Goal: Information Seeking & Learning: Learn about a topic

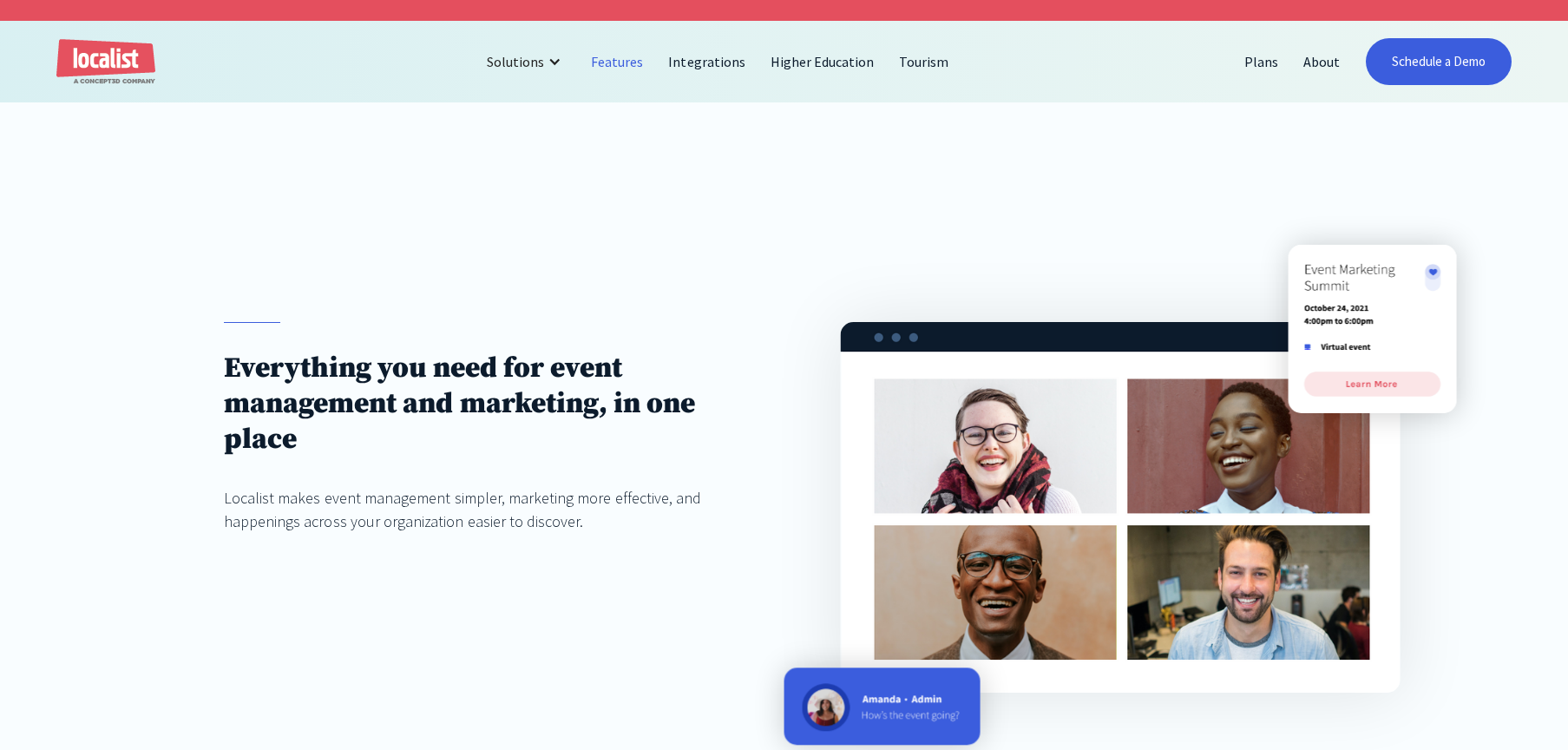
scroll to position [3201, 0]
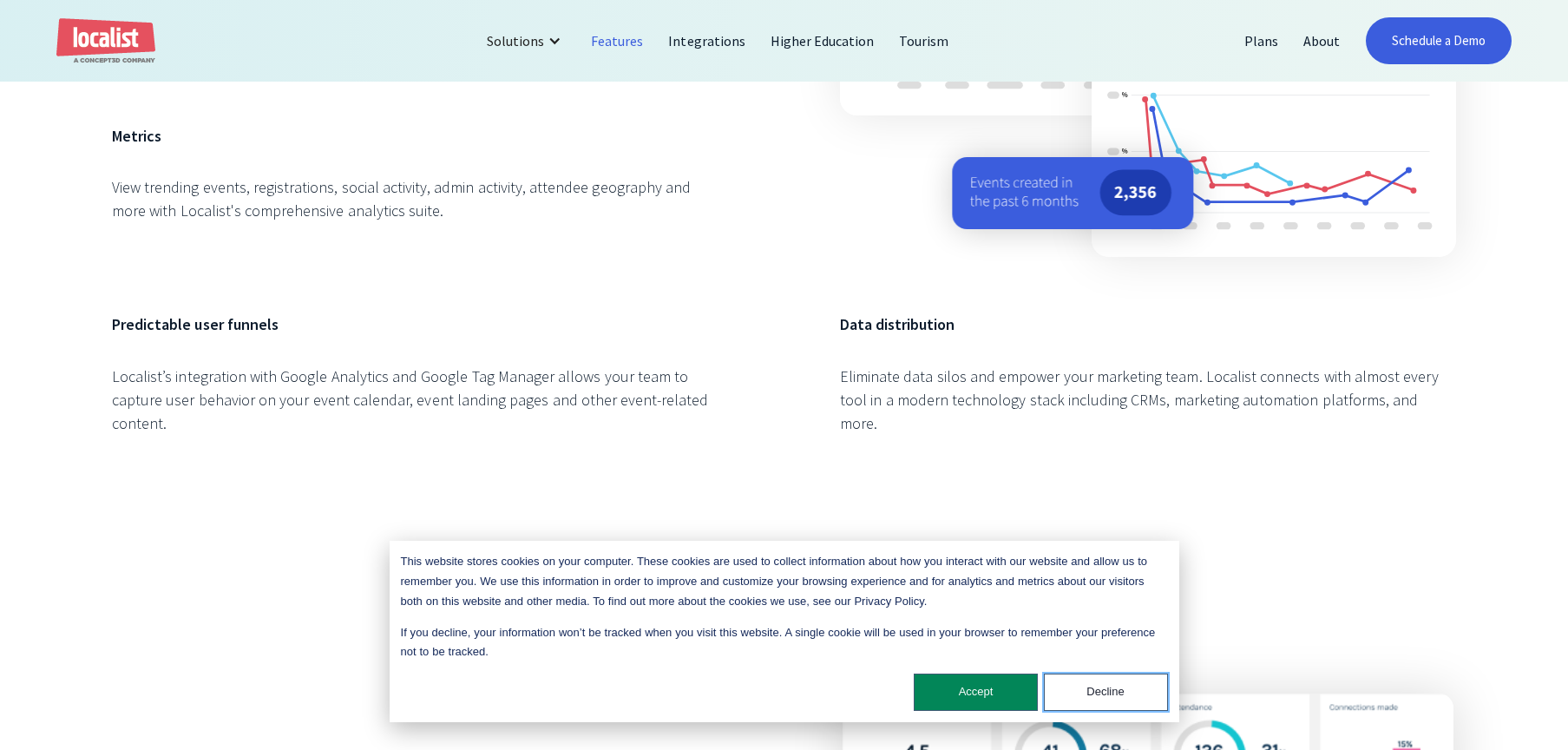
click at [1139, 684] on button "Decline" at bounding box center [1106, 692] width 124 height 37
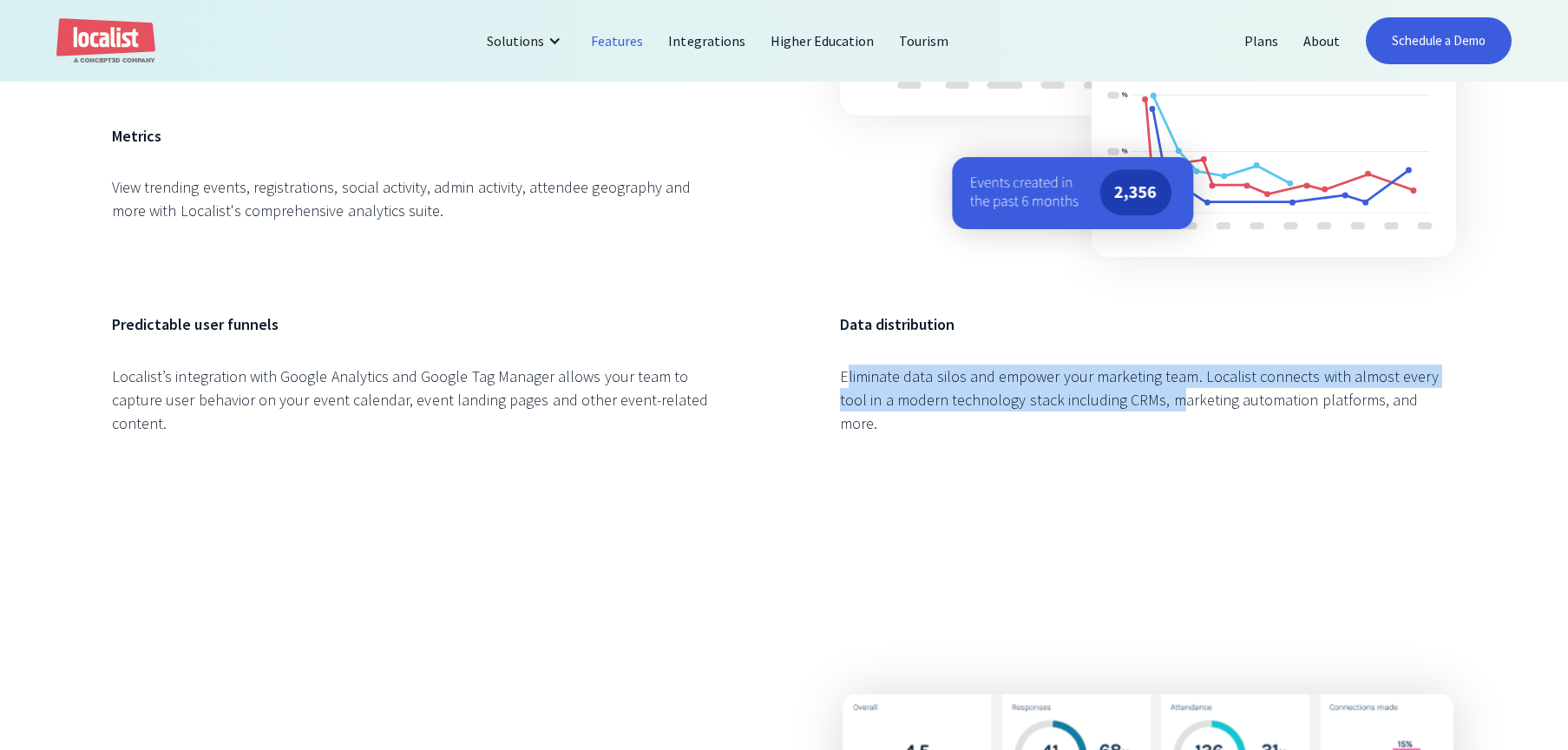
drag, startPoint x: 849, startPoint y: 375, endPoint x: 1143, endPoint y: 407, distance: 295.7
click at [1143, 407] on div "Eliminate data silos and empower your marketing team. Localist connects with al…" at bounding box center [1148, 400] width 617 height 70
drag, startPoint x: 847, startPoint y: 369, endPoint x: 1166, endPoint y: 398, distance: 320.3
click at [1166, 398] on div "Eliminate data silos and empower your marketing team. Localist connects with al…" at bounding box center [1148, 400] width 617 height 70
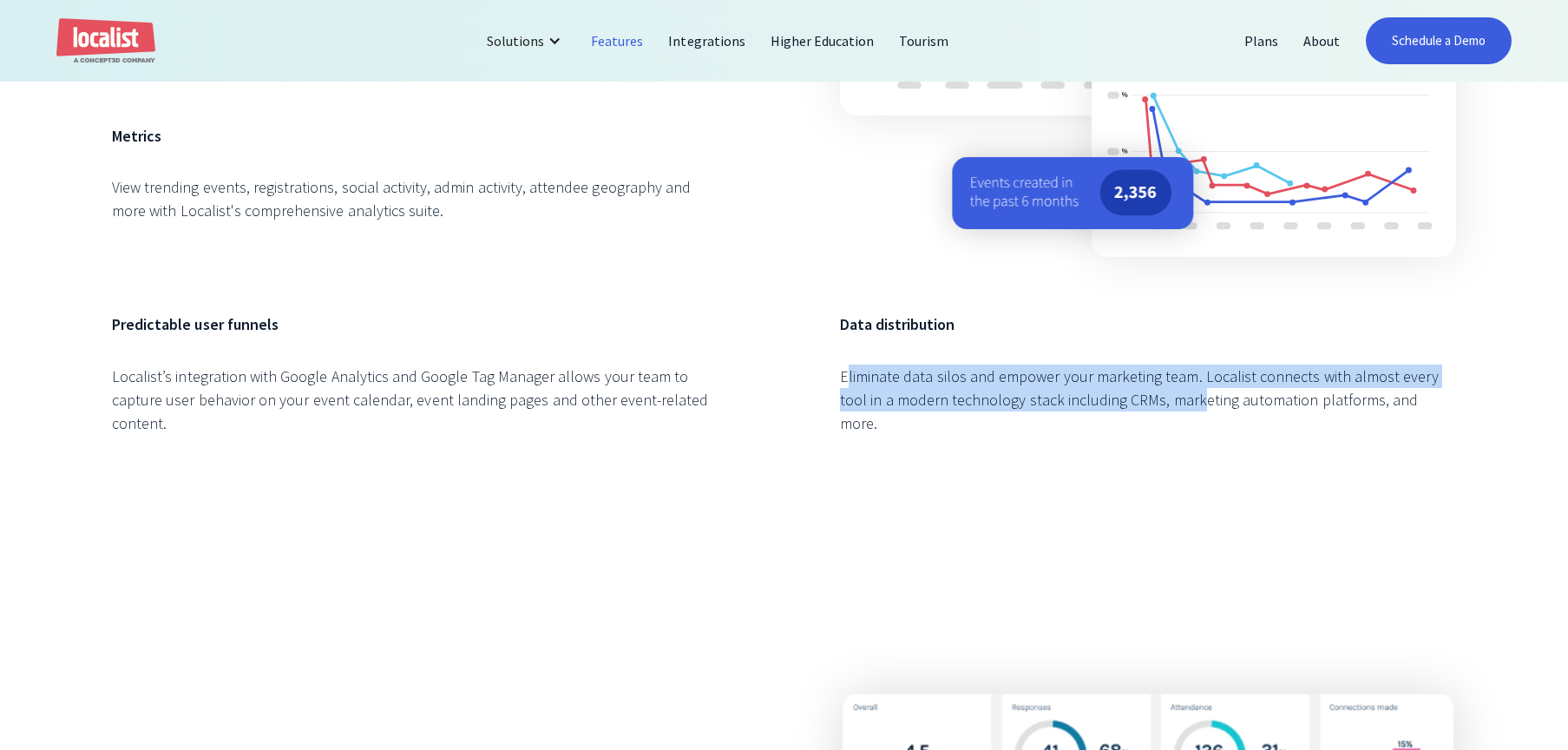
click at [1166, 398] on div "Eliminate data silos and empower your marketing team. Localist connects with al…" at bounding box center [1148, 400] width 617 height 70
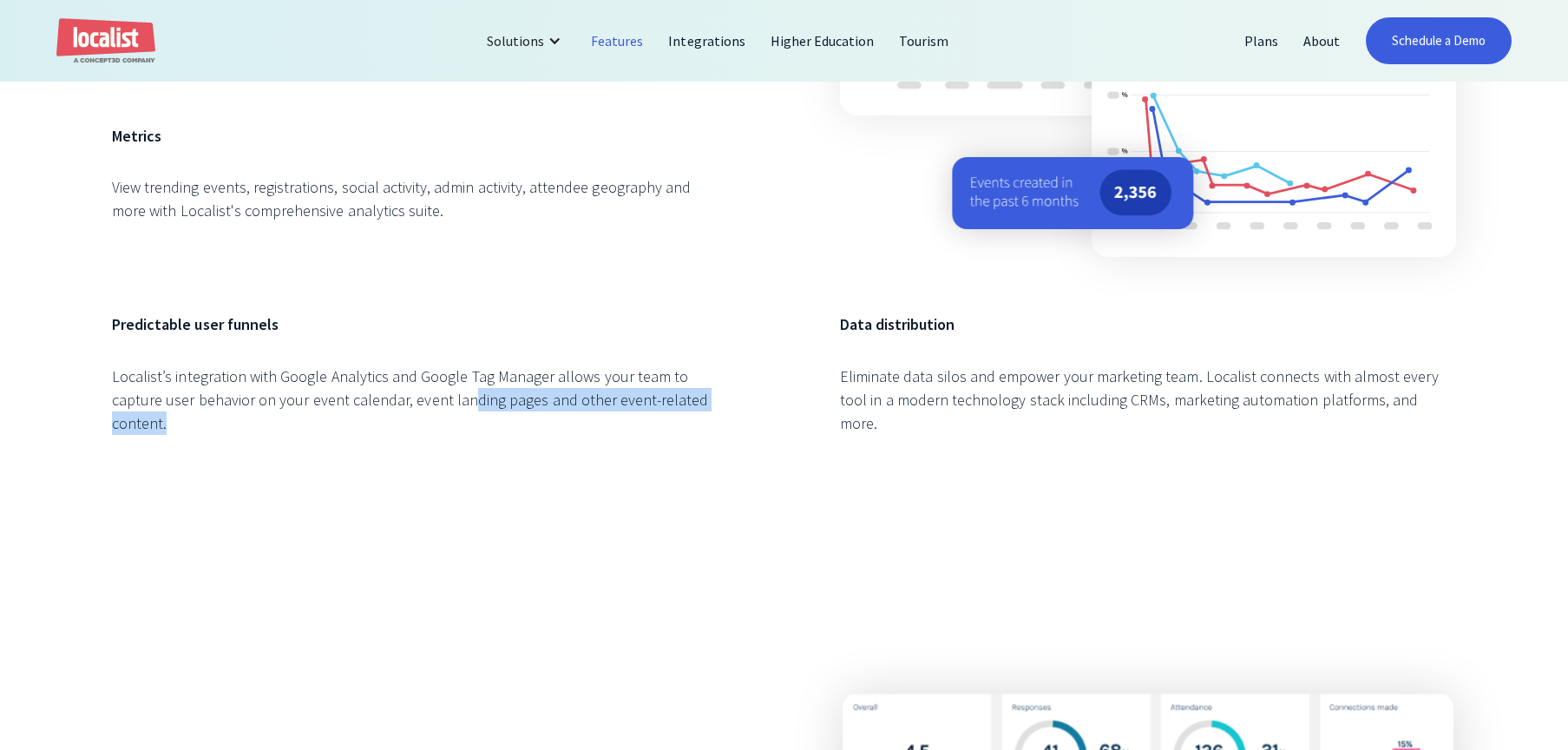
drag, startPoint x: 414, startPoint y: 400, endPoint x: 766, endPoint y: 389, distance: 352.2
click at [766, 389] on div "Event Performance Measure and multiply event success. Metrics View trending eve…" at bounding box center [784, 133] width 1345 height 672
click at [1053, 388] on div "Eliminate data silos and empower your marketing team. Localist connects with al…" at bounding box center [1148, 400] width 617 height 70
drag, startPoint x: 835, startPoint y: 325, endPoint x: 1077, endPoint y: 426, distance: 262.2
click at [1077, 426] on div "Event Performance Measure and multiply event success. Metrics View trending eve…" at bounding box center [784, 133] width 1345 height 672
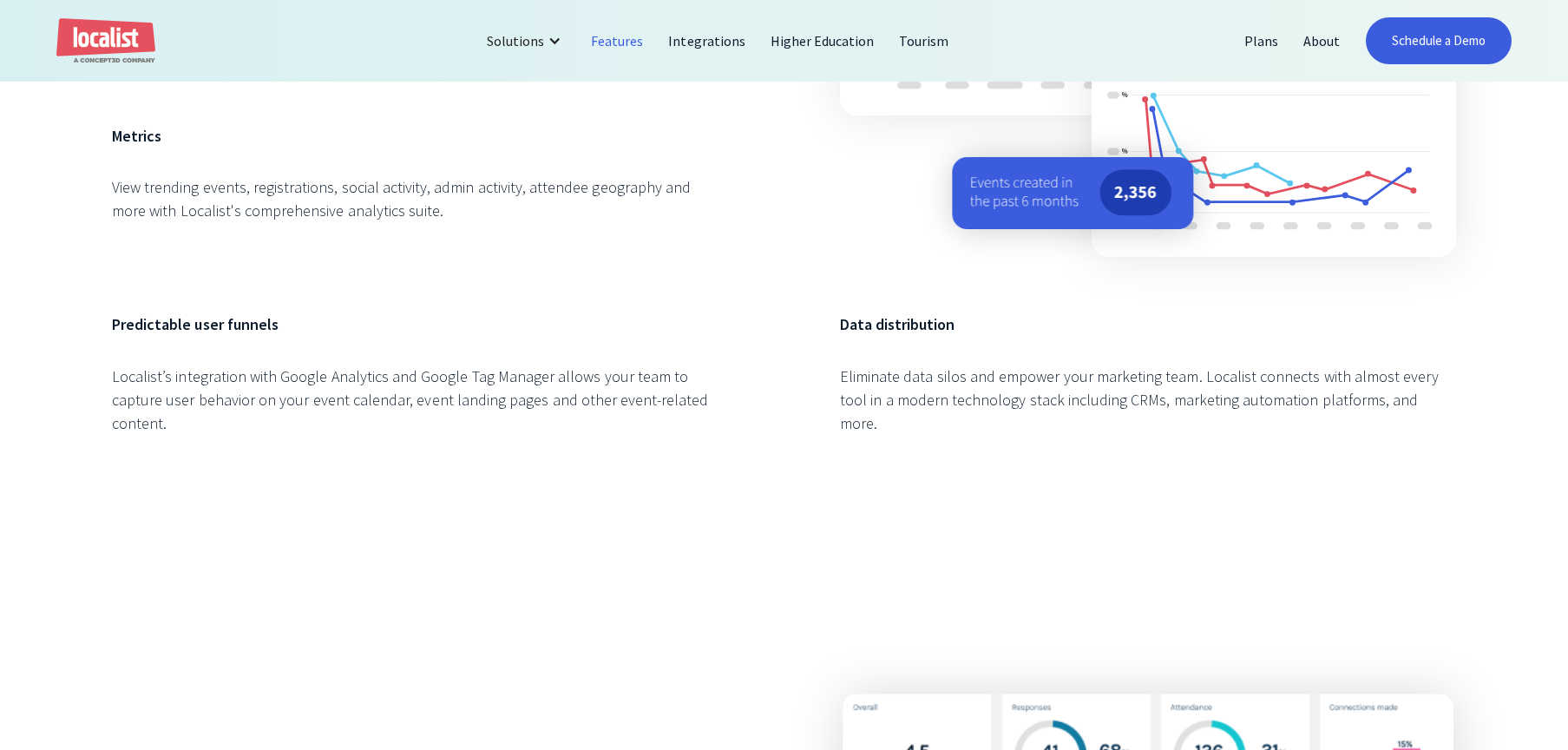
click at [1077, 426] on div "Data distribution Eliminate data silos and empower your marketing team. Localis…" at bounding box center [1148, 390] width 617 height 156
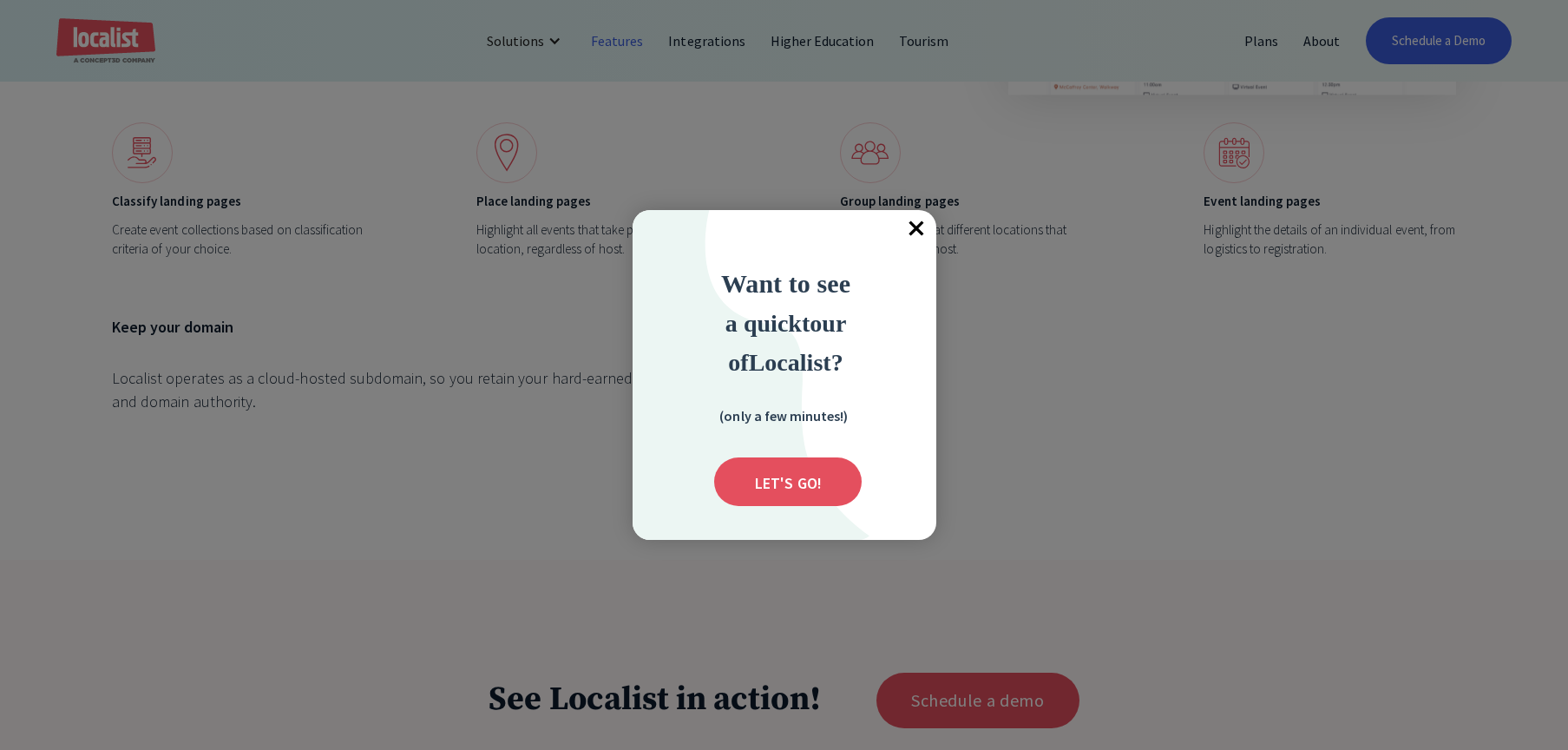
scroll to position [7173, 0]
click at [924, 235] on span "×" at bounding box center [917, 229] width 38 height 38
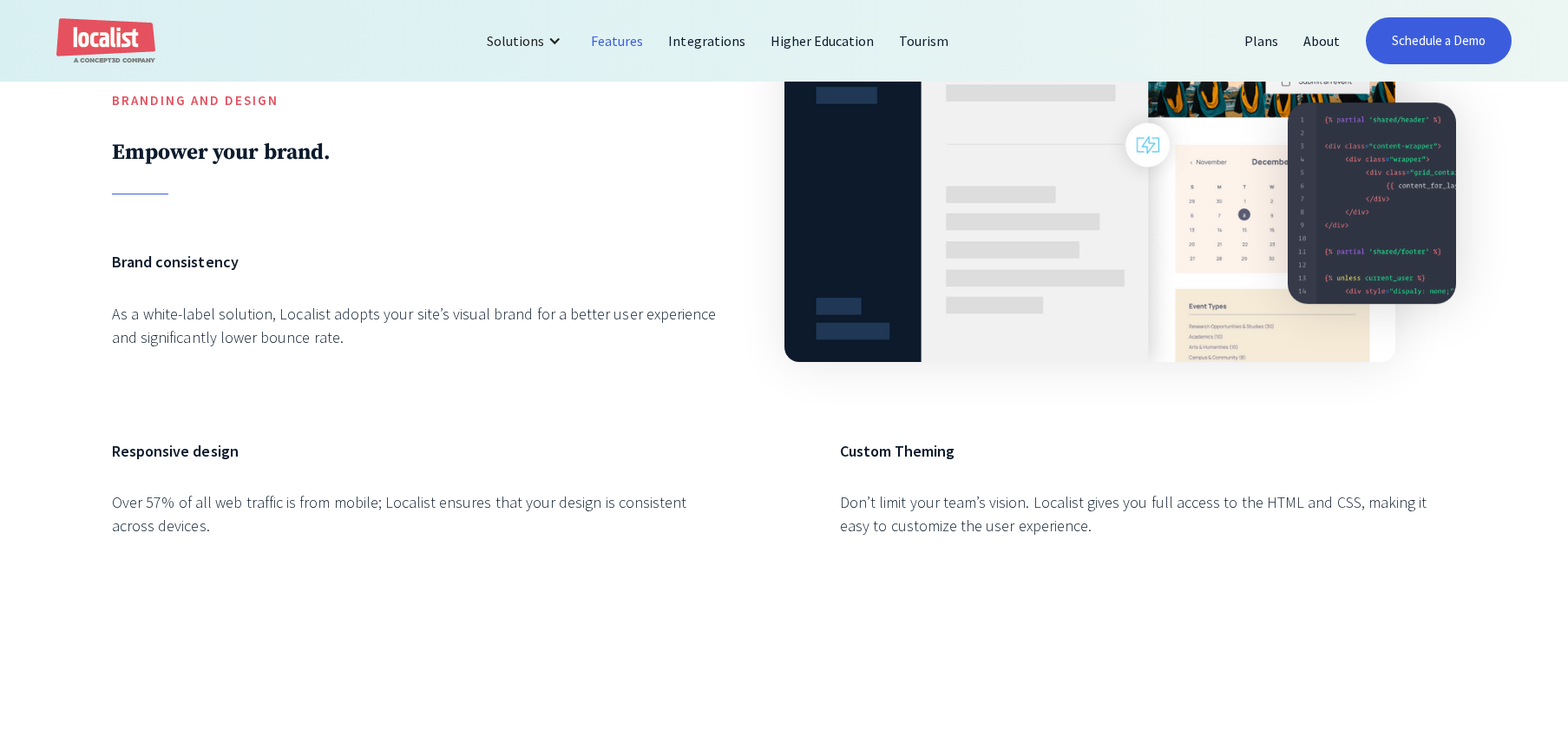
scroll to position [3201, 0]
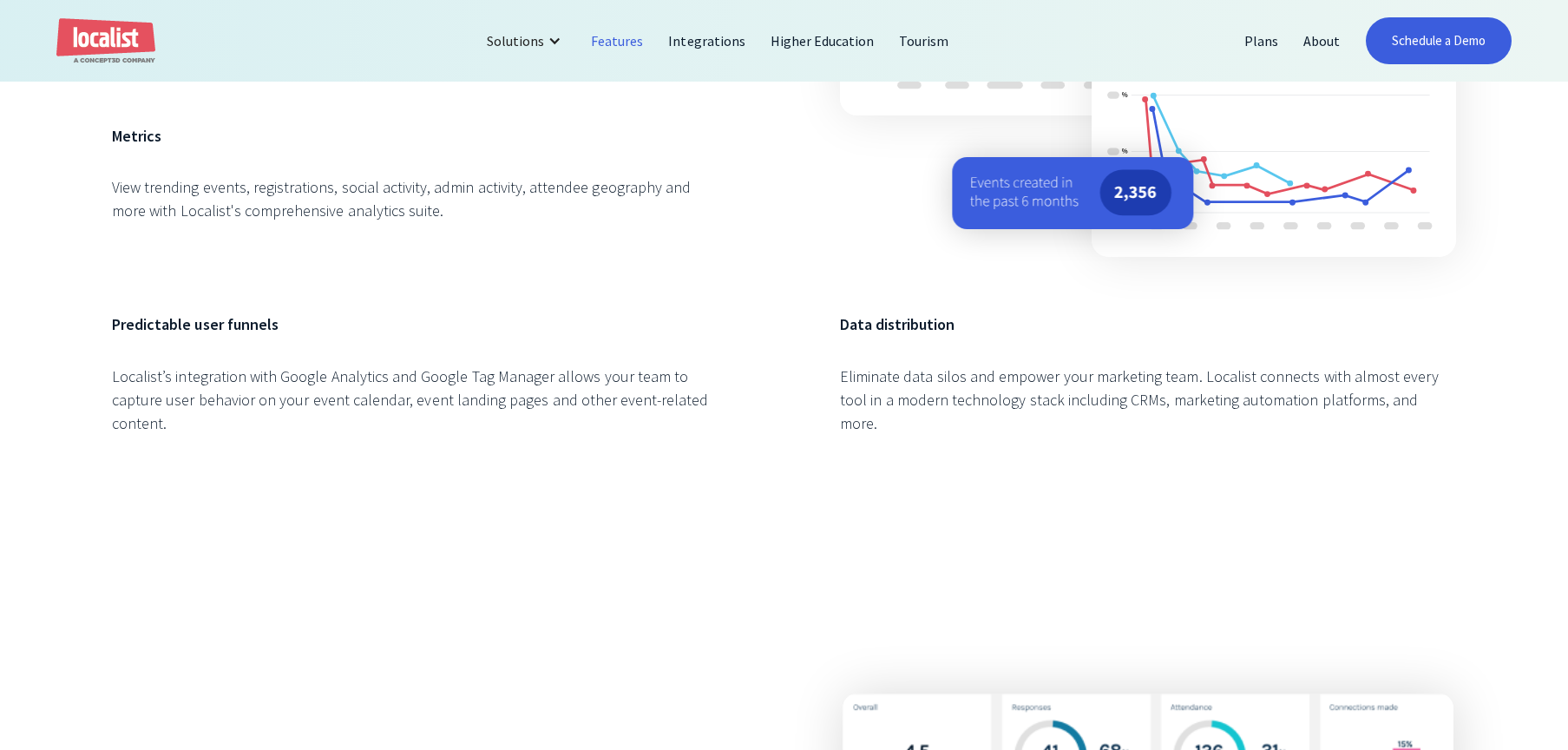
click at [231, 319] on h6 "Predictable user funnels" at bounding box center [420, 324] width 617 height 23
